Goal: Navigation & Orientation: Find specific page/section

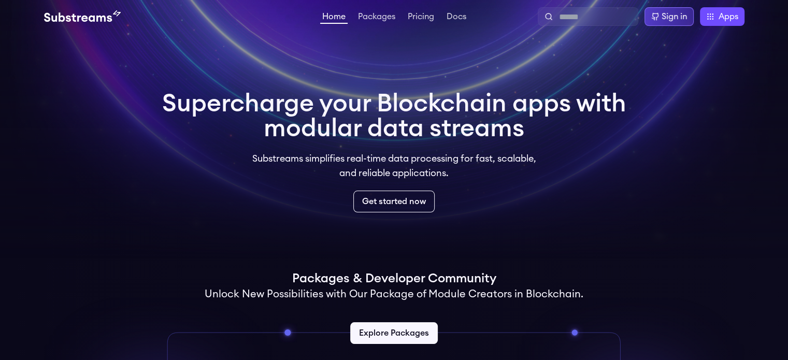
click at [666, 14] on div "Sign in" at bounding box center [673, 16] width 25 height 12
click at [725, 26] on div "Home Packages Pricing Docs Home Packages Pricing Docs Sign in Apps Subgraph Stu…" at bounding box center [394, 16] width 788 height 33
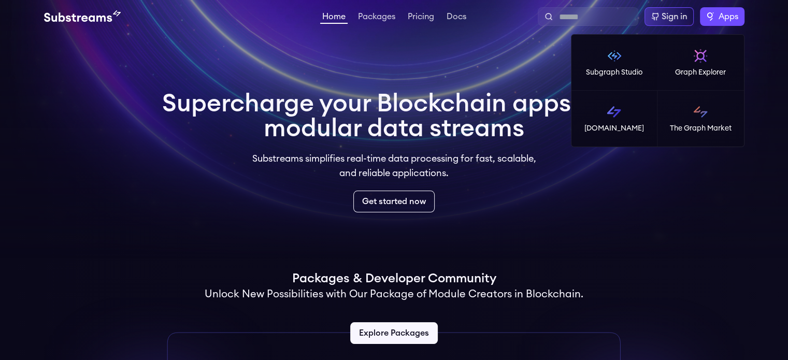
click at [725, 22] on span "Apps" at bounding box center [728, 16] width 20 height 12
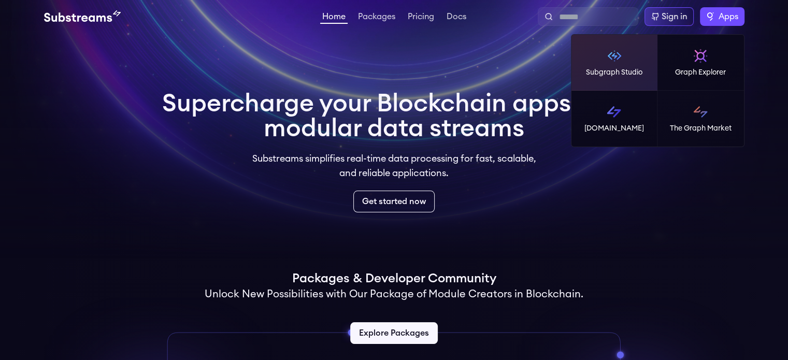
click at [609, 65] on link "Subgraph Studio" at bounding box center [614, 63] width 86 height 56
